Goal: Task Accomplishment & Management: Manage account settings

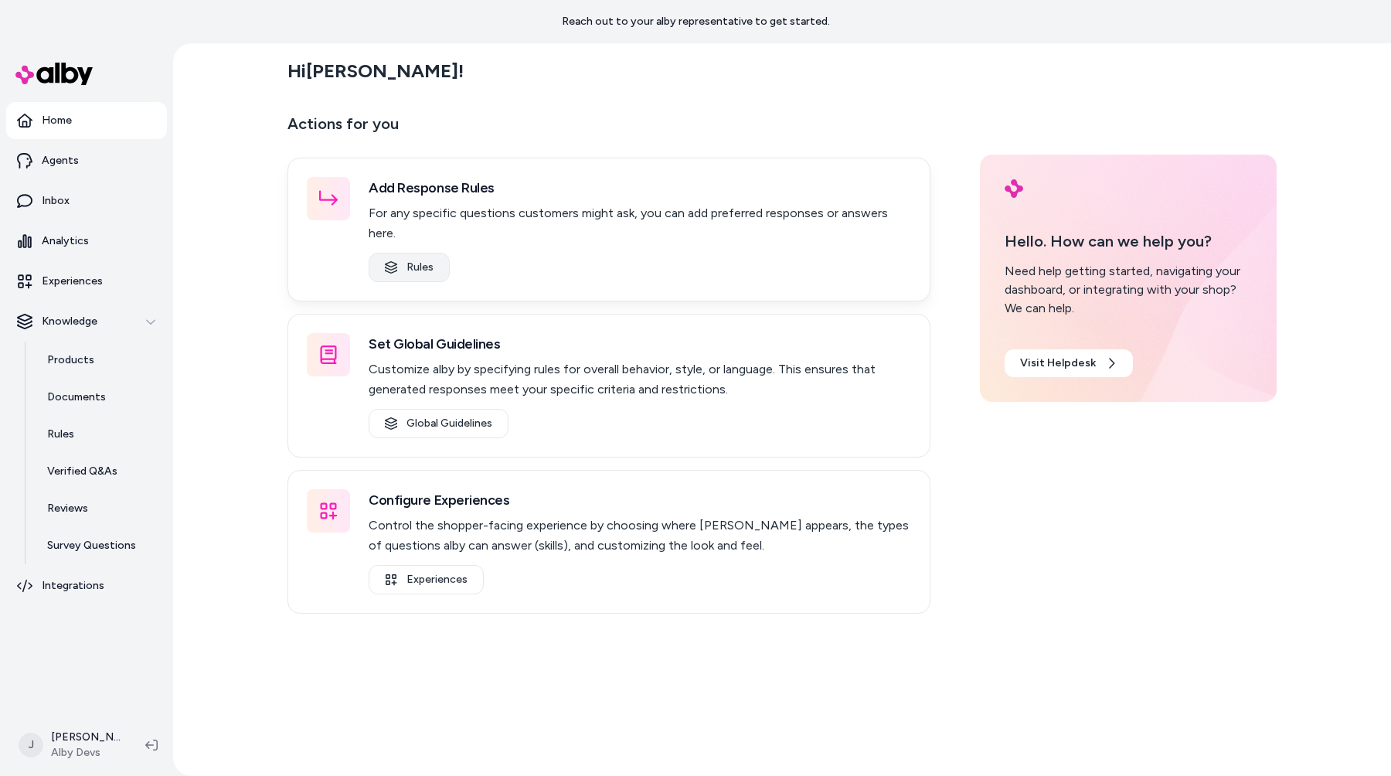
click at [427, 253] on link "Rules" at bounding box center [409, 267] width 81 height 29
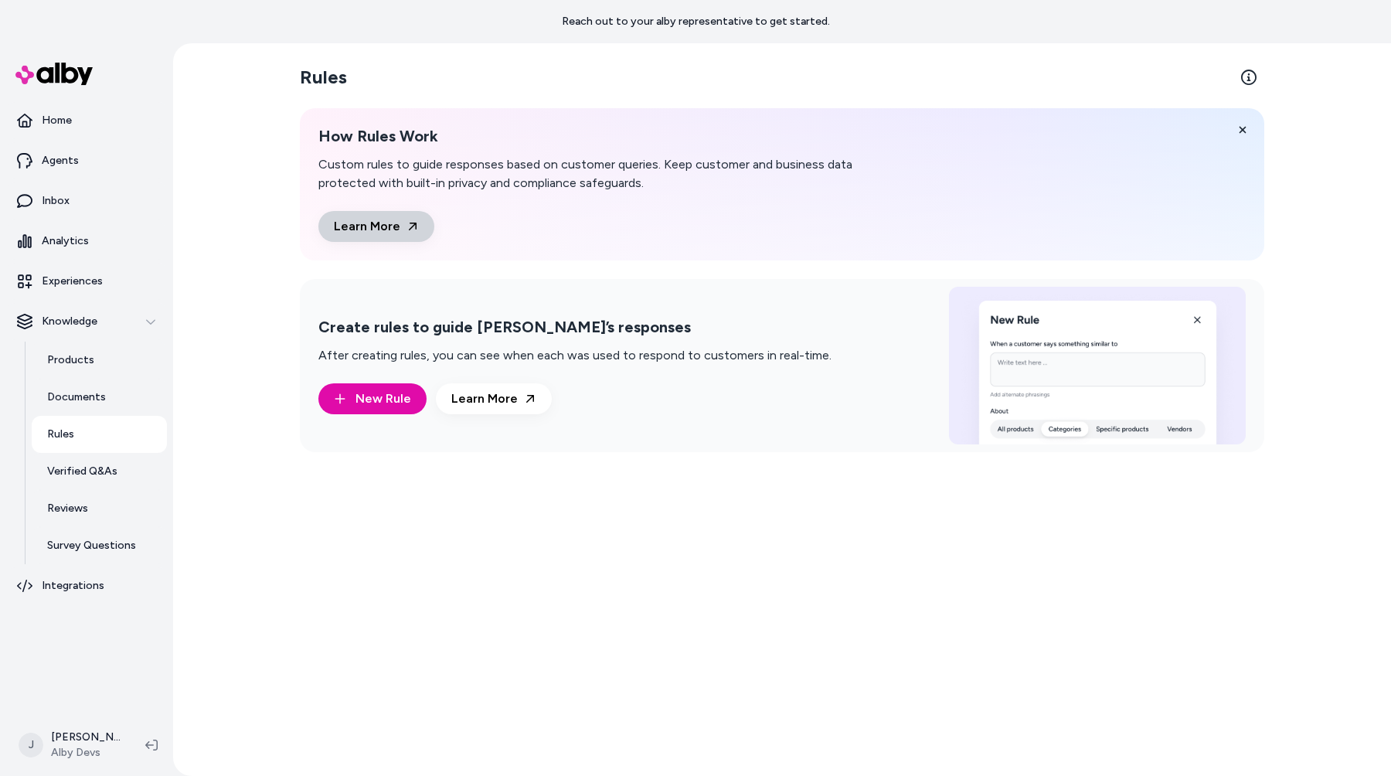
click at [393, 232] on link "Learn More" at bounding box center [376, 226] width 116 height 31
click at [407, 393] on span "New Rule" at bounding box center [384, 399] width 56 height 19
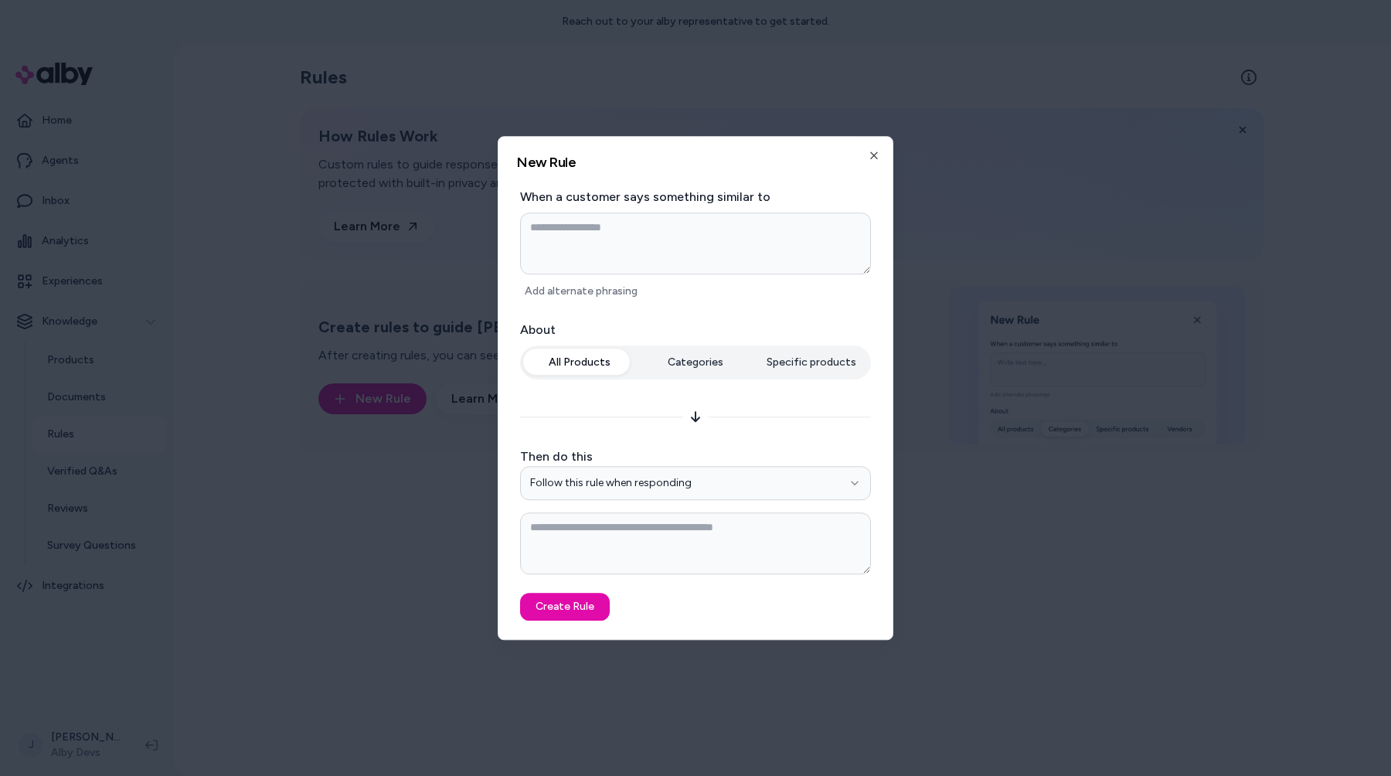
click at [792, 365] on div "All Products Categories Specific products" at bounding box center [695, 366] width 351 height 40
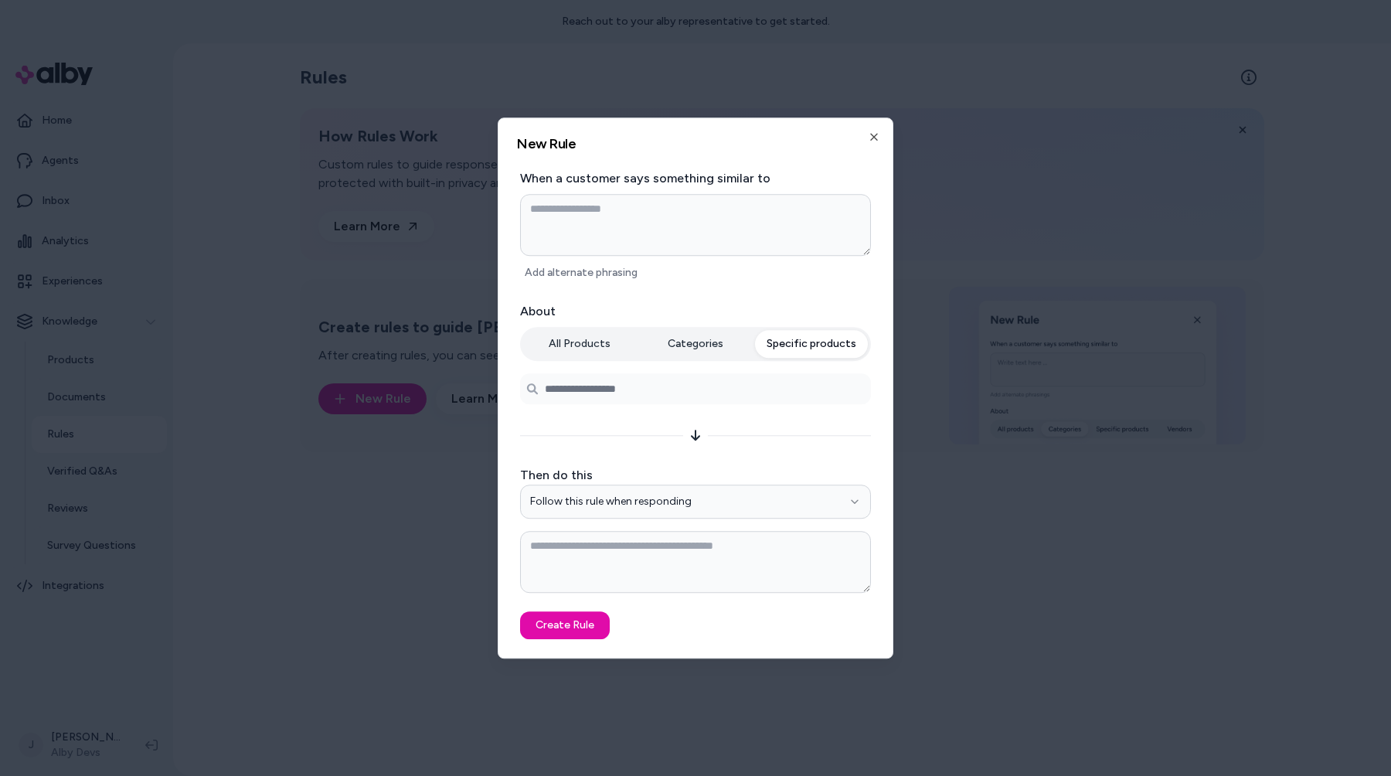
click at [726, 354] on button "Categories" at bounding box center [695, 344] width 113 height 28
click at [828, 339] on button "Specific products" at bounding box center [811, 344] width 113 height 28
click at [688, 344] on button "Categories" at bounding box center [695, 344] width 113 height 28
click at [680, 386] on input at bounding box center [695, 388] width 351 height 31
click at [708, 359] on div "All Products Categories Specific products" at bounding box center [695, 344] width 351 height 34
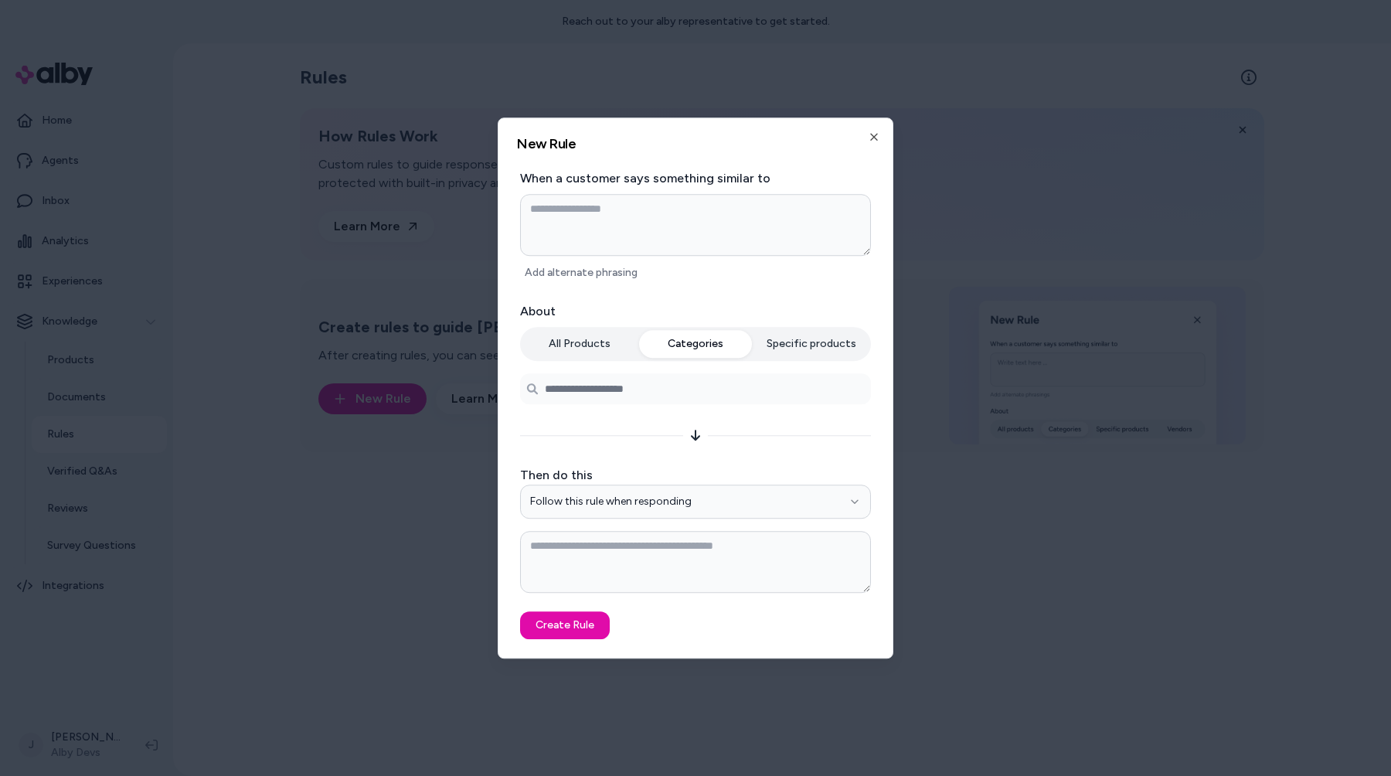
click at [782, 336] on button "Specific products" at bounding box center [811, 344] width 113 height 28
click at [720, 396] on input "Search products..." at bounding box center [695, 388] width 351 height 31
click at [409, 340] on div at bounding box center [695, 388] width 1391 height 776
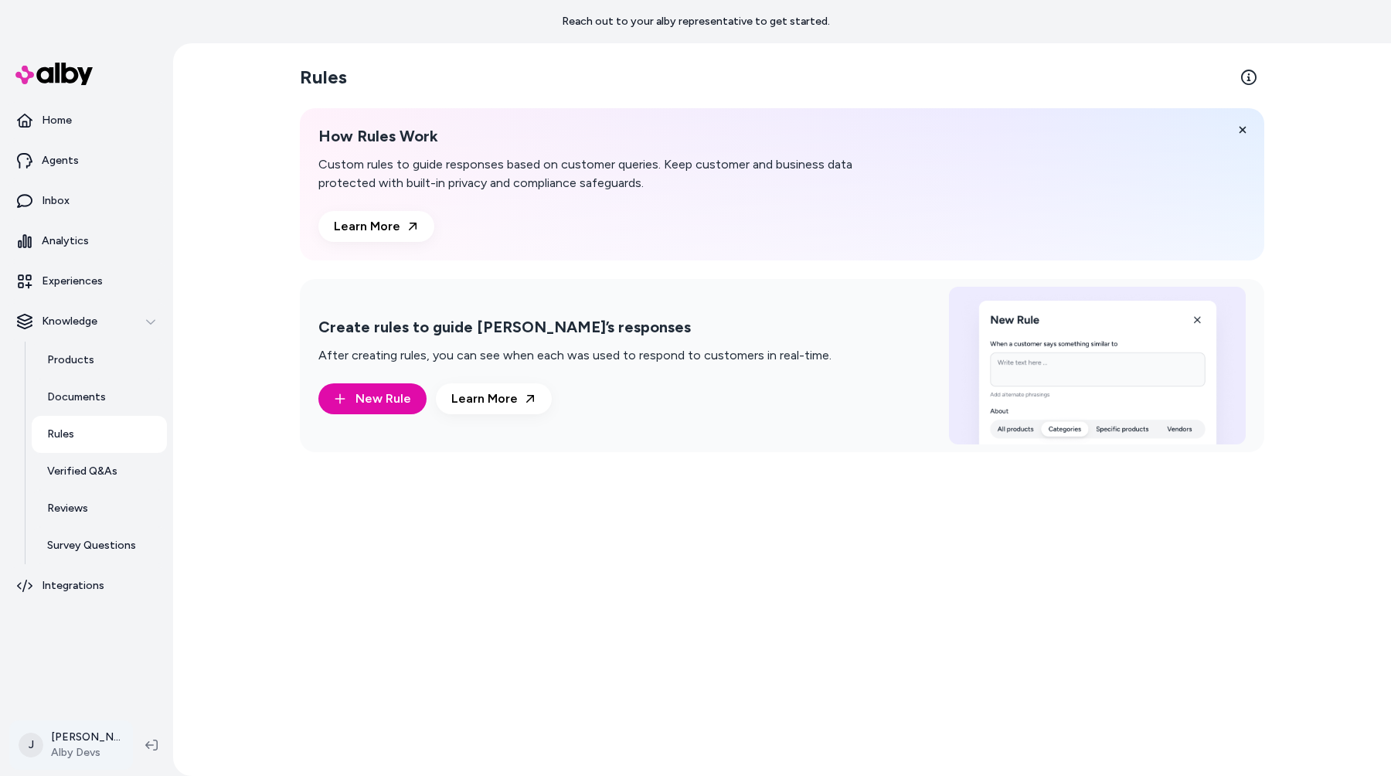
click at [86, 752] on html "Reach out to your alby representative to get started. Home Agents Inbox Analyti…" at bounding box center [695, 388] width 1391 height 776
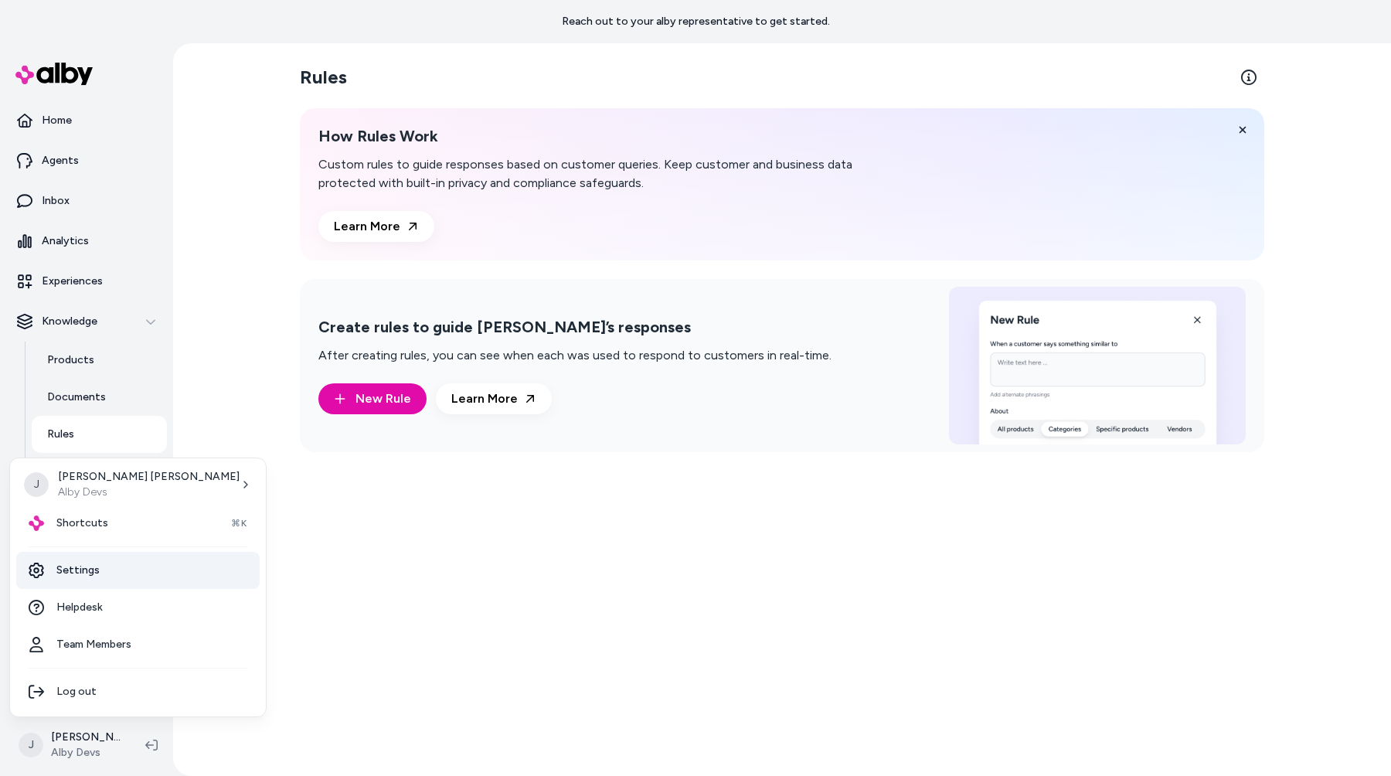
click at [144, 577] on link "Settings" at bounding box center [137, 570] width 243 height 37
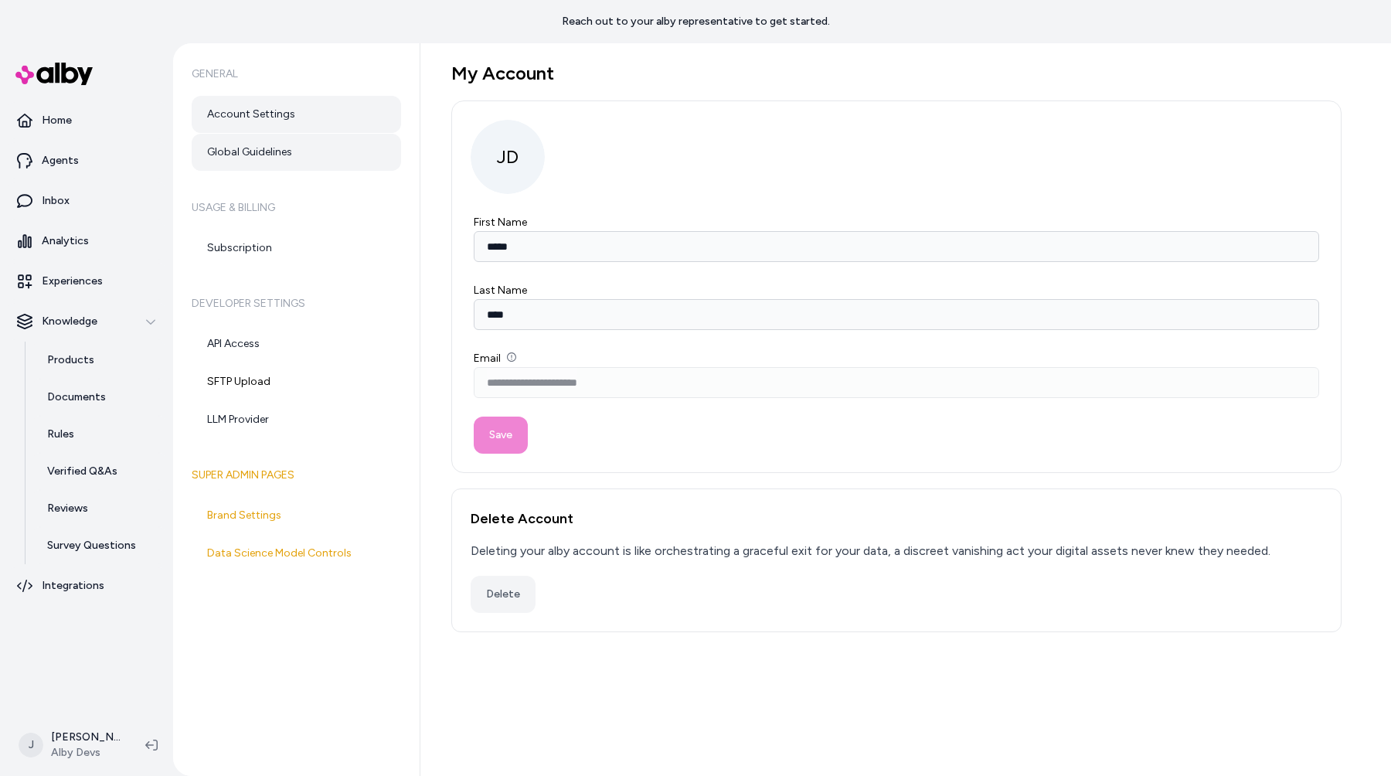
click at [353, 152] on link "Global Guidelines" at bounding box center [296, 152] width 209 height 37
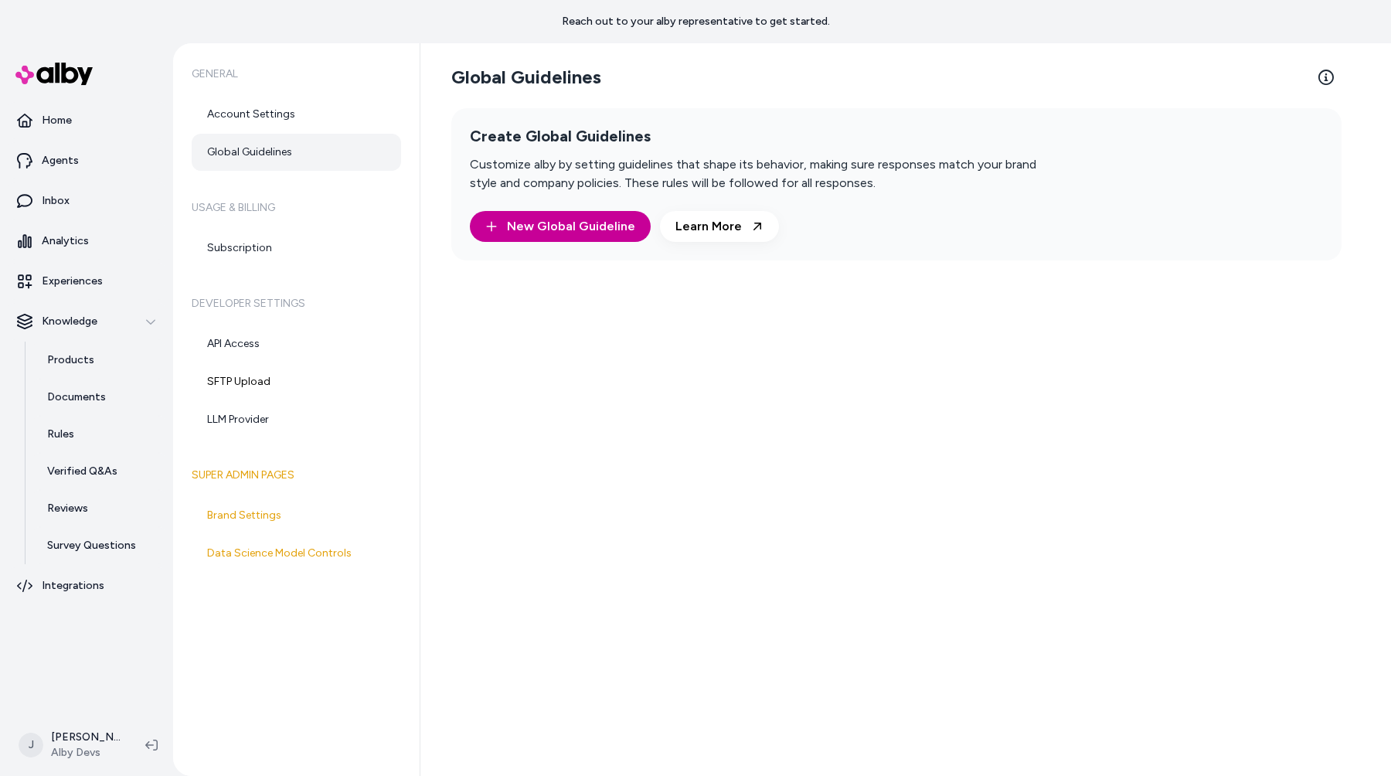
click at [562, 239] on button "New Global Guideline" at bounding box center [560, 226] width 181 height 31
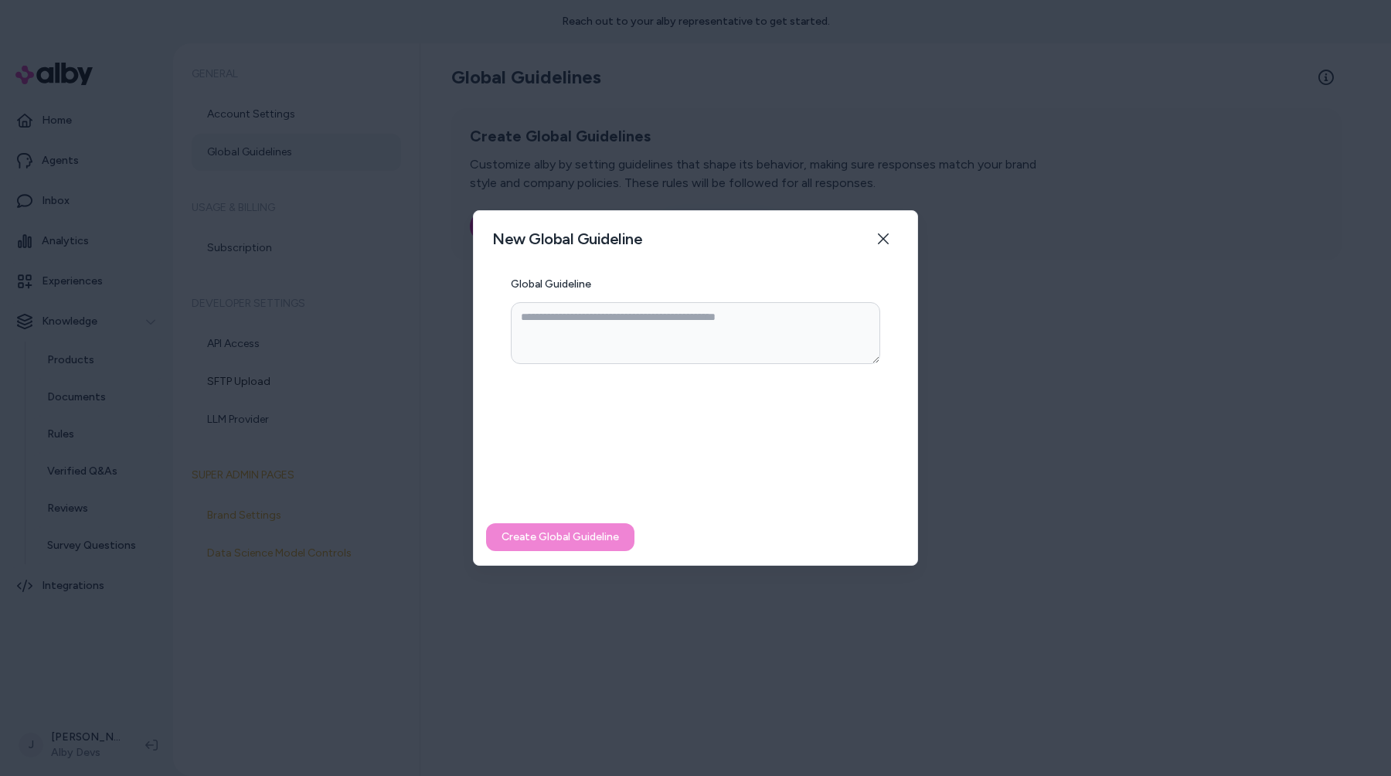
click at [602, 163] on div at bounding box center [695, 388] width 1391 height 776
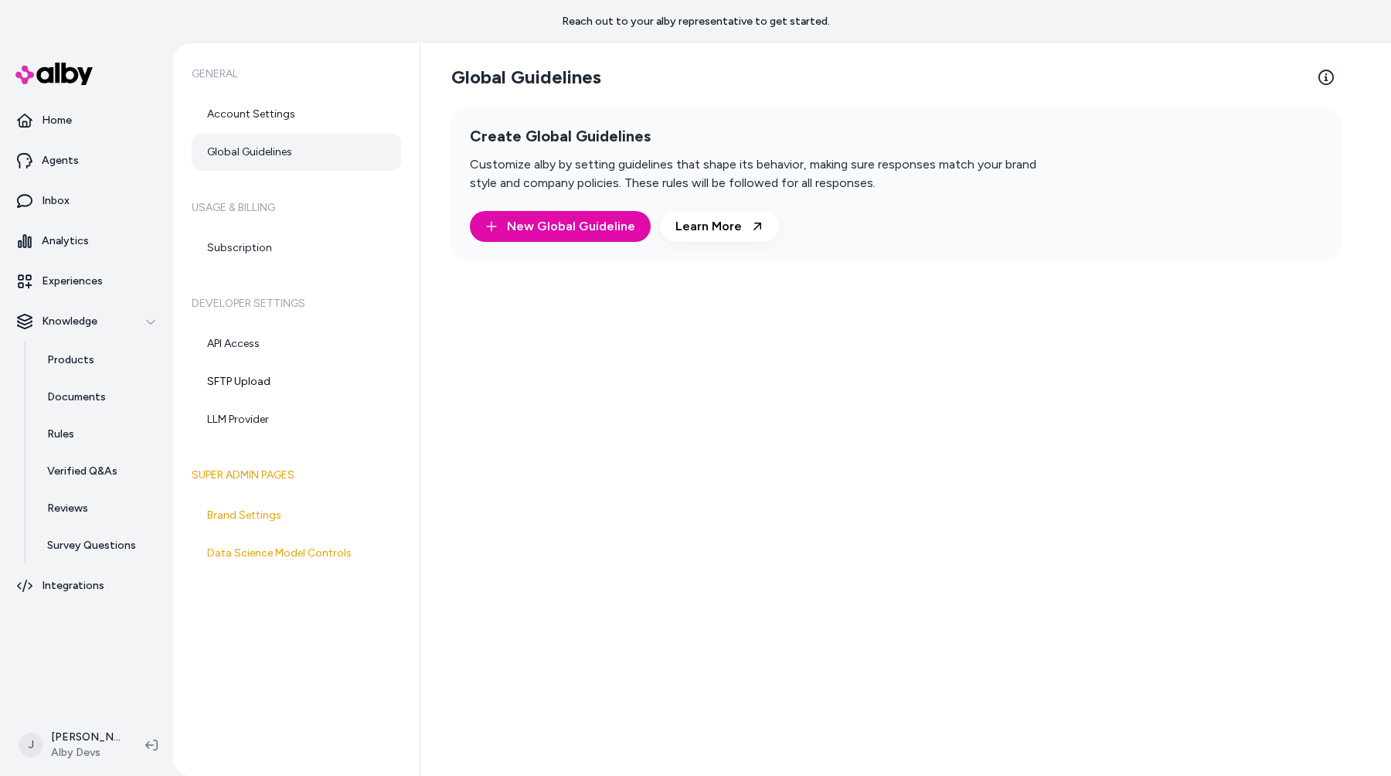
click at [570, 206] on div "Create Global Guidelines Customize alby by setting guidelines that shape its be…" at bounding box center [767, 184] width 594 height 115
click at [570, 220] on button "New Global Guideline" at bounding box center [560, 226] width 181 height 31
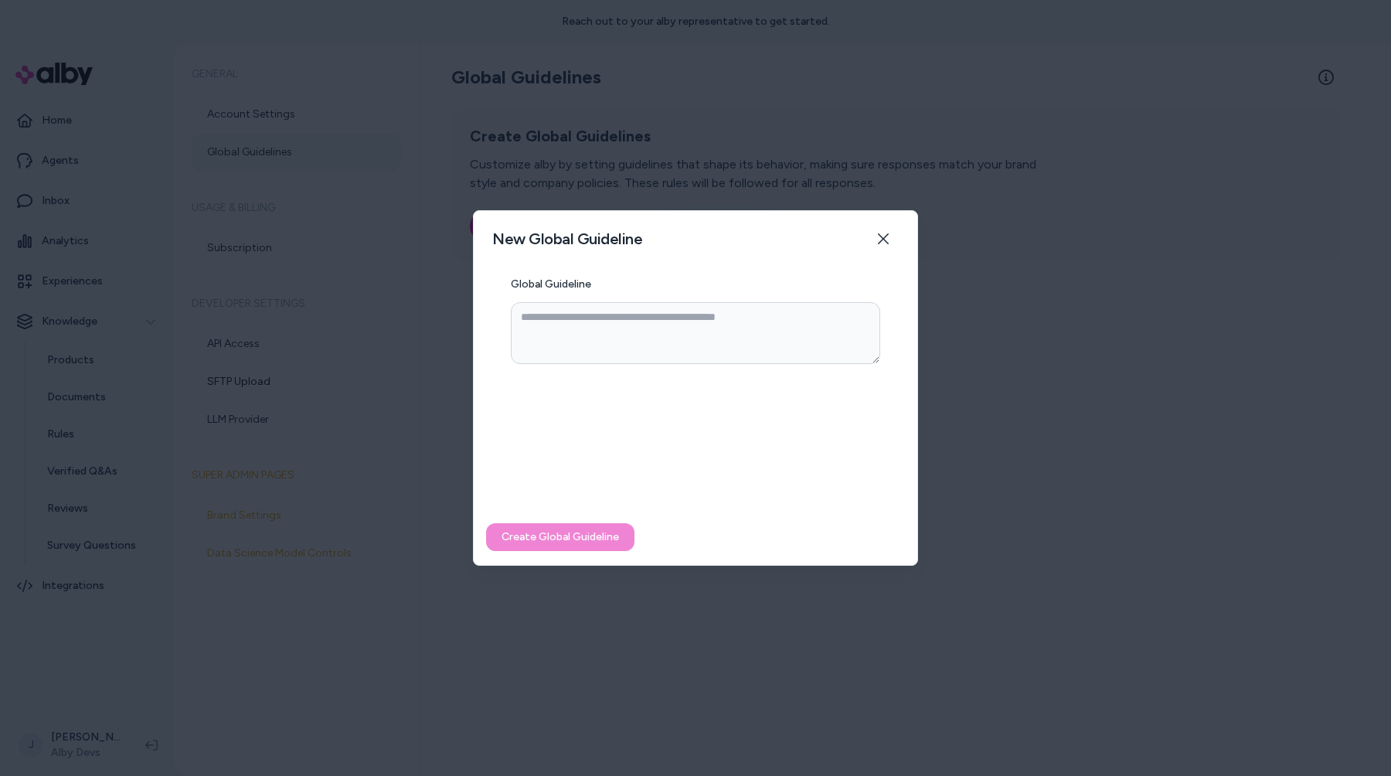
click at [592, 158] on div at bounding box center [695, 388] width 1391 height 776
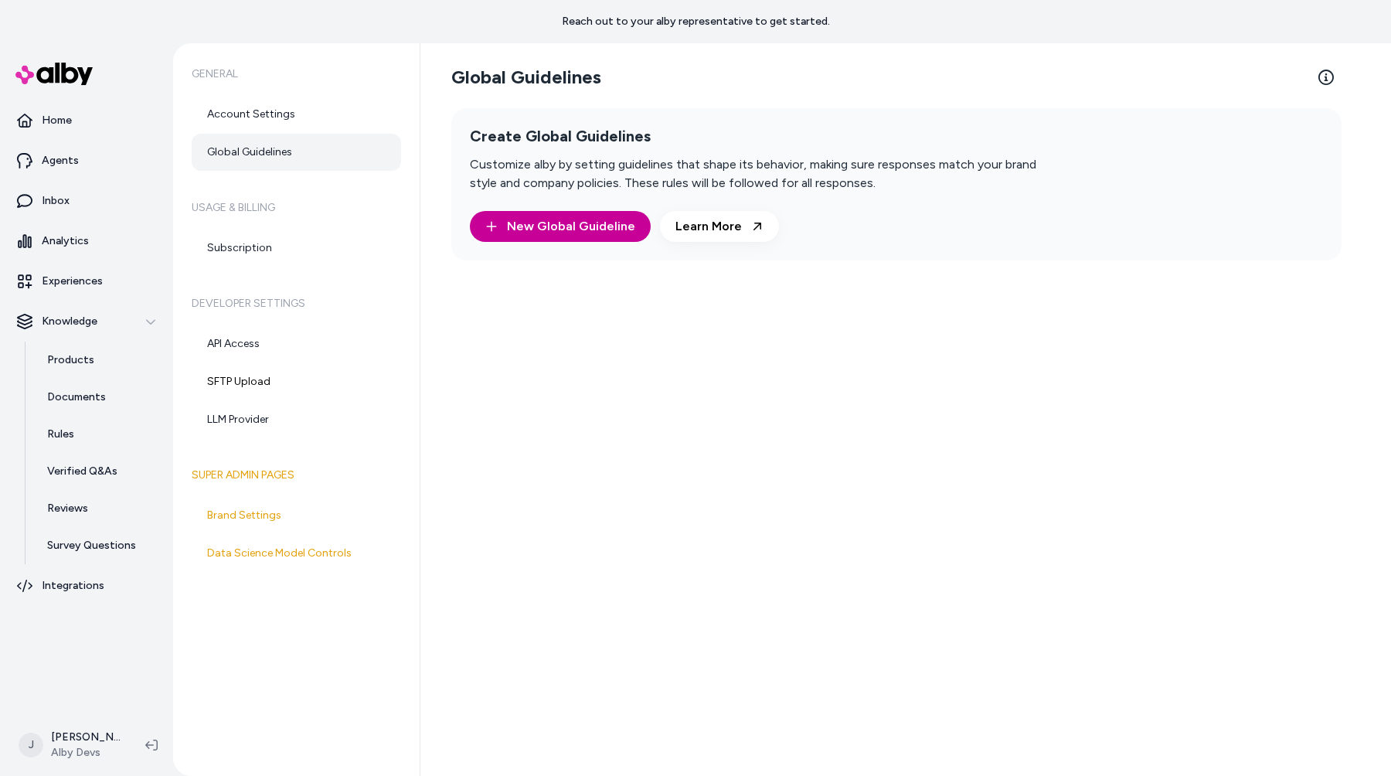
click at [577, 233] on button "New Global Guideline" at bounding box center [560, 226] width 181 height 31
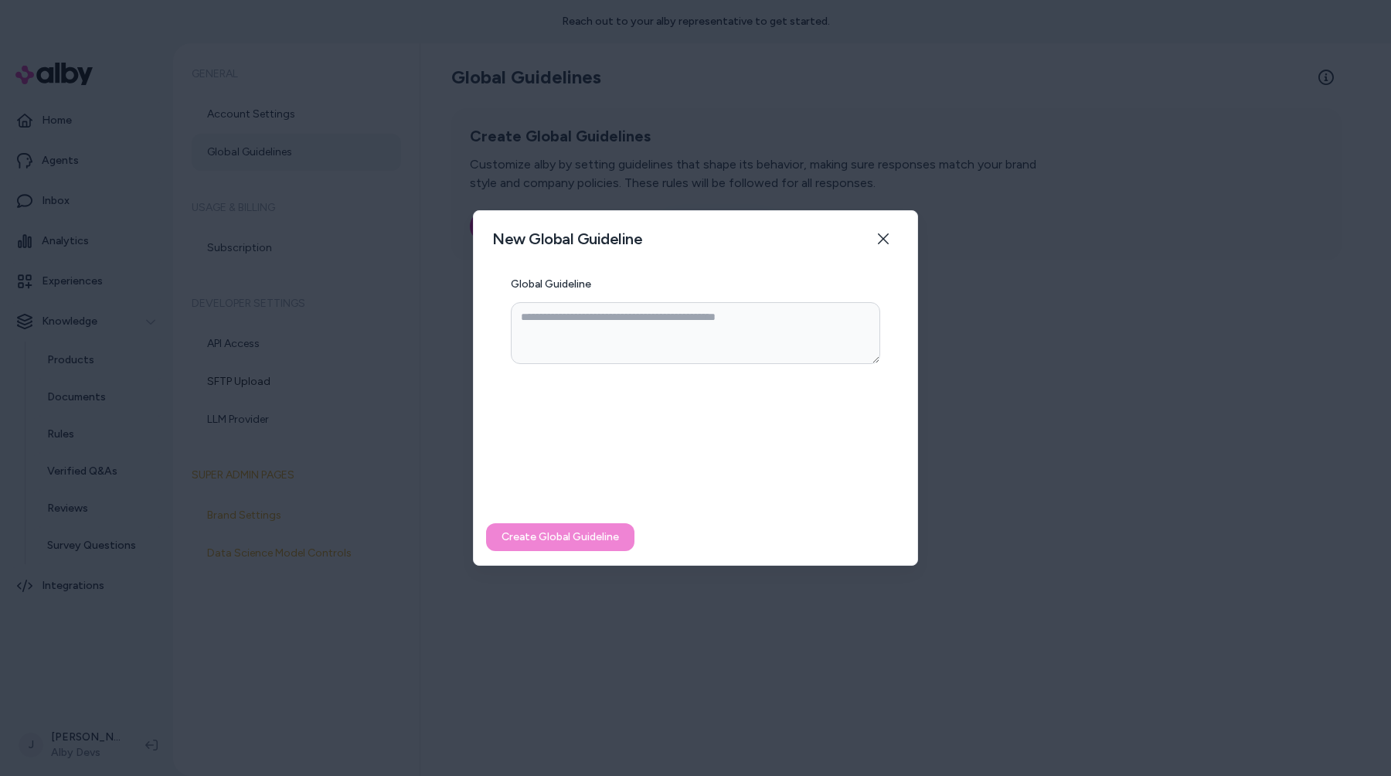
click at [754, 137] on div at bounding box center [695, 388] width 1391 height 776
type textarea "*"
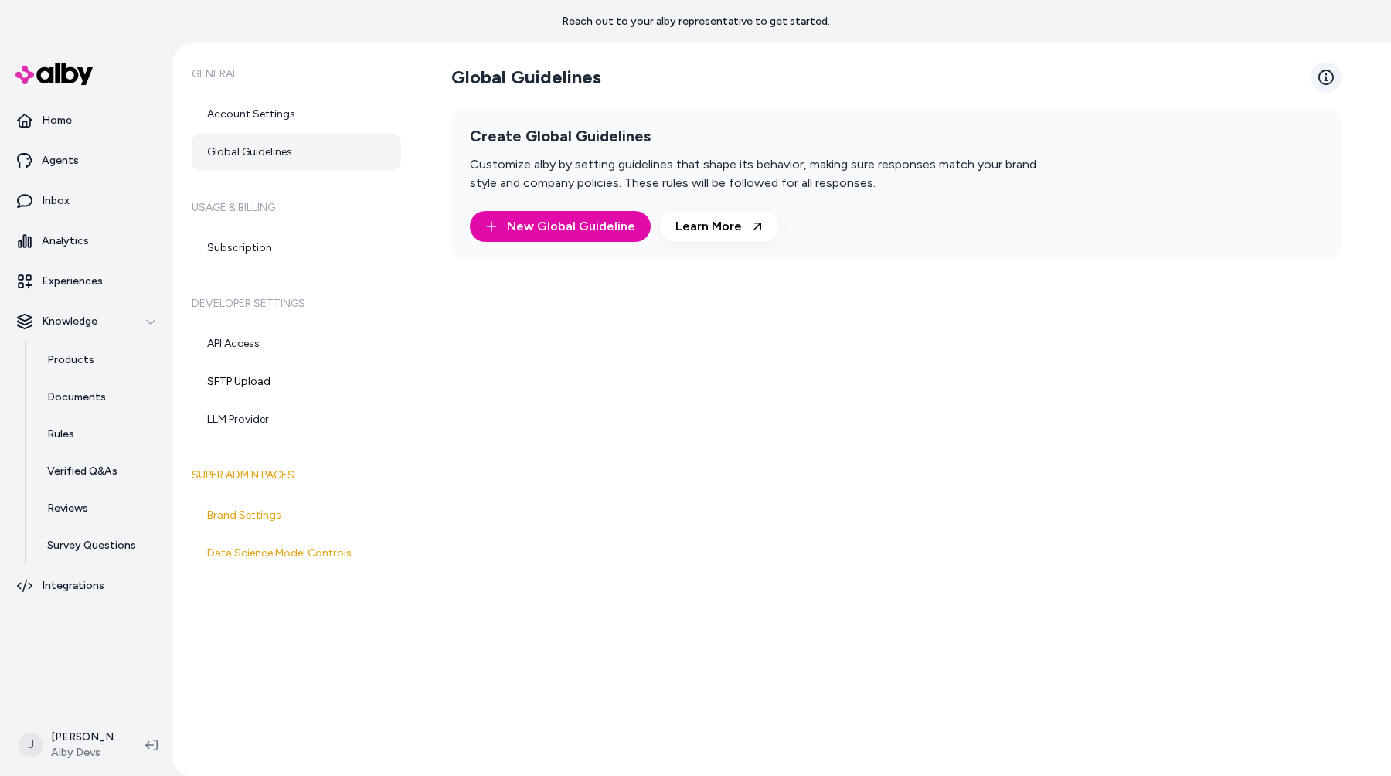
click at [1337, 77] on link "Learn More" at bounding box center [1326, 77] width 31 height 31
click at [722, 211] on link "Learn More" at bounding box center [719, 226] width 119 height 31
click at [100, 295] on link "Experiences" at bounding box center [86, 281] width 161 height 37
